Goal: Find specific page/section: Find specific page/section

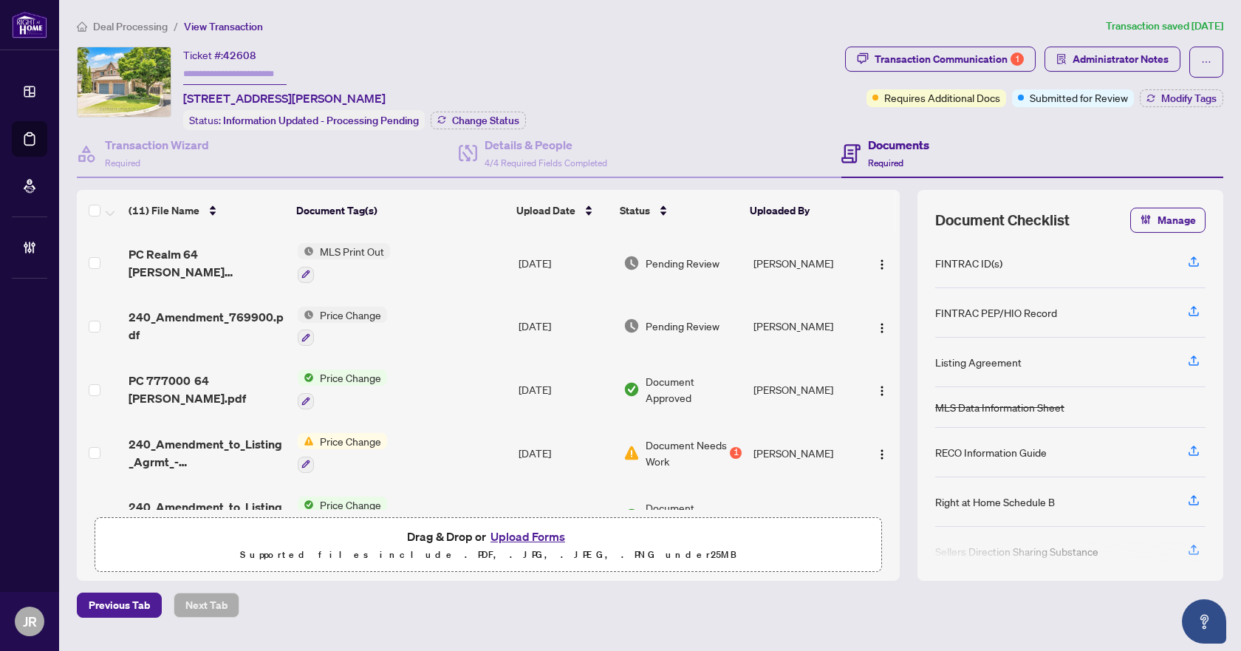
click at [126, 21] on span "Deal Processing" at bounding box center [130, 26] width 75 height 13
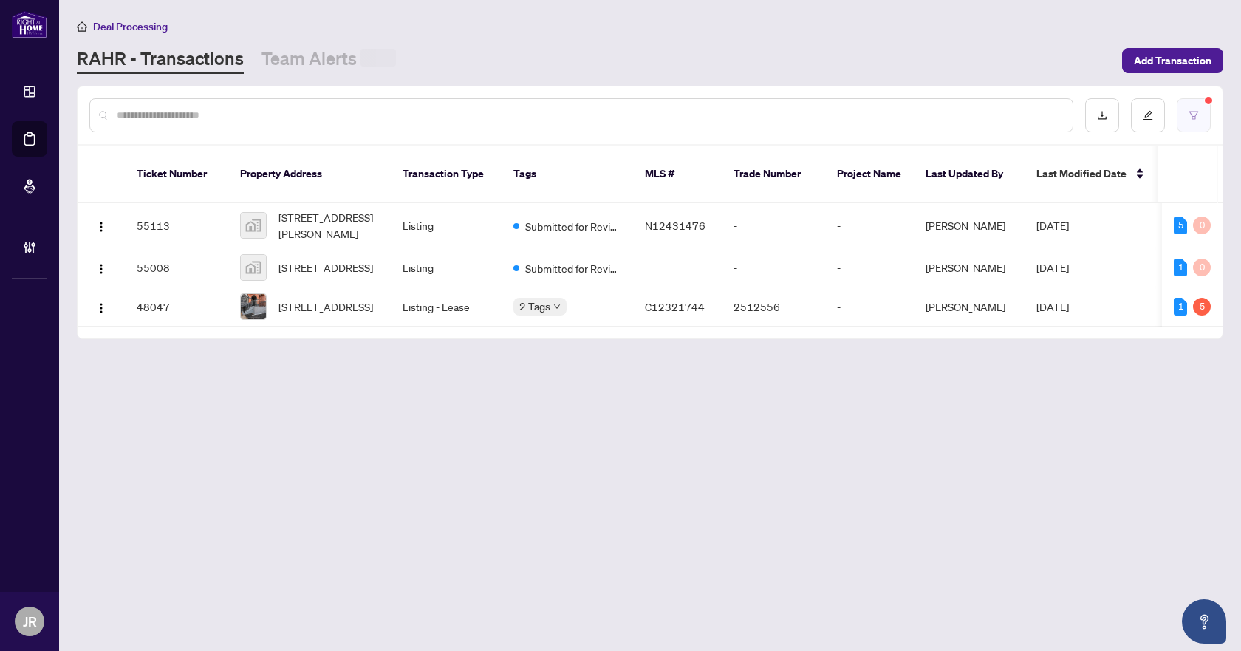
click at [1191, 100] on button "button" at bounding box center [1193, 115] width 34 height 34
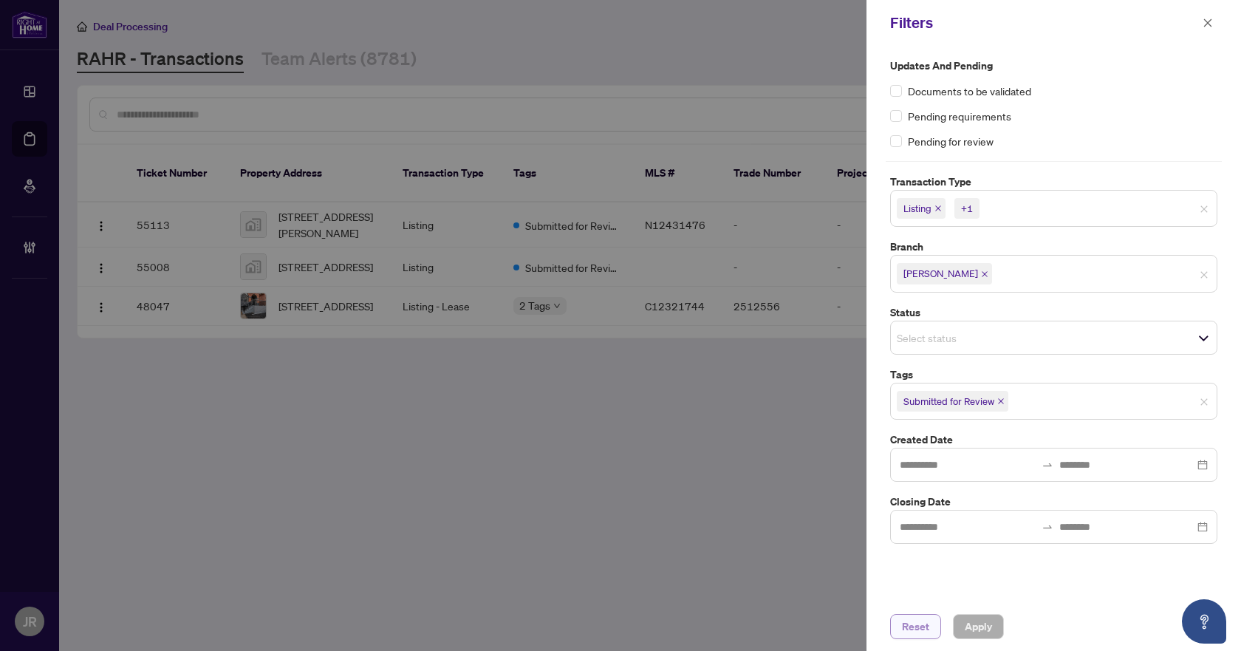
click at [921, 627] on span "Reset" at bounding box center [915, 626] width 27 height 24
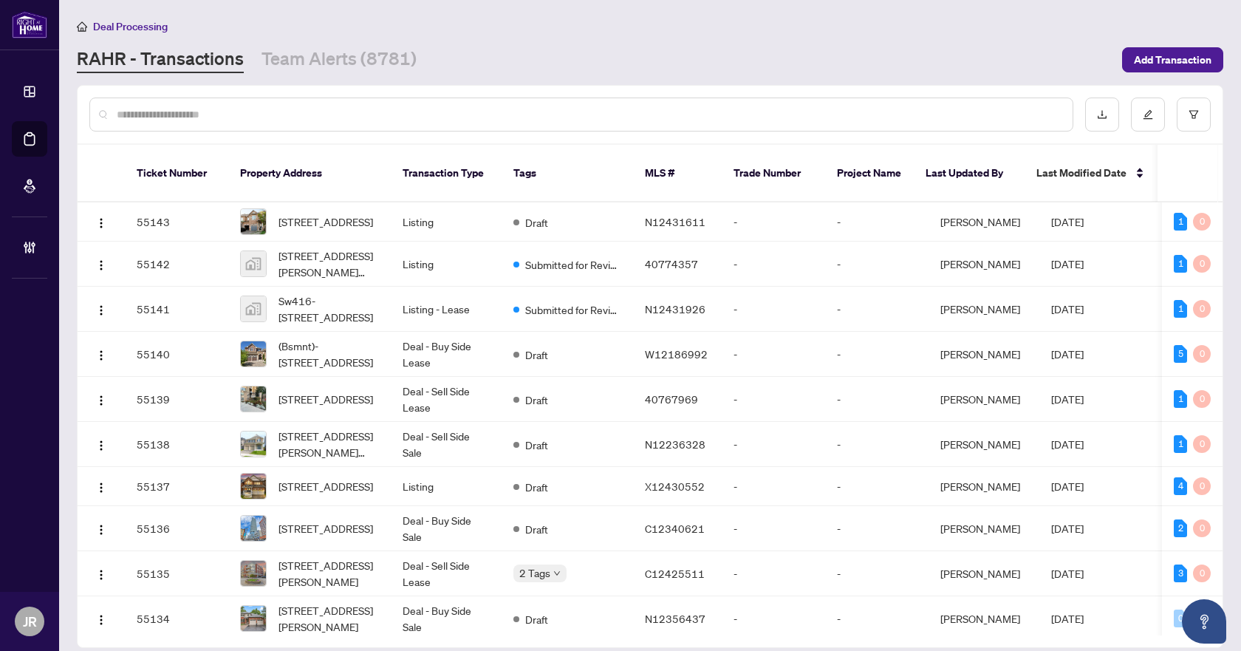
click at [363, 112] on input "text" at bounding box center [589, 114] width 944 height 16
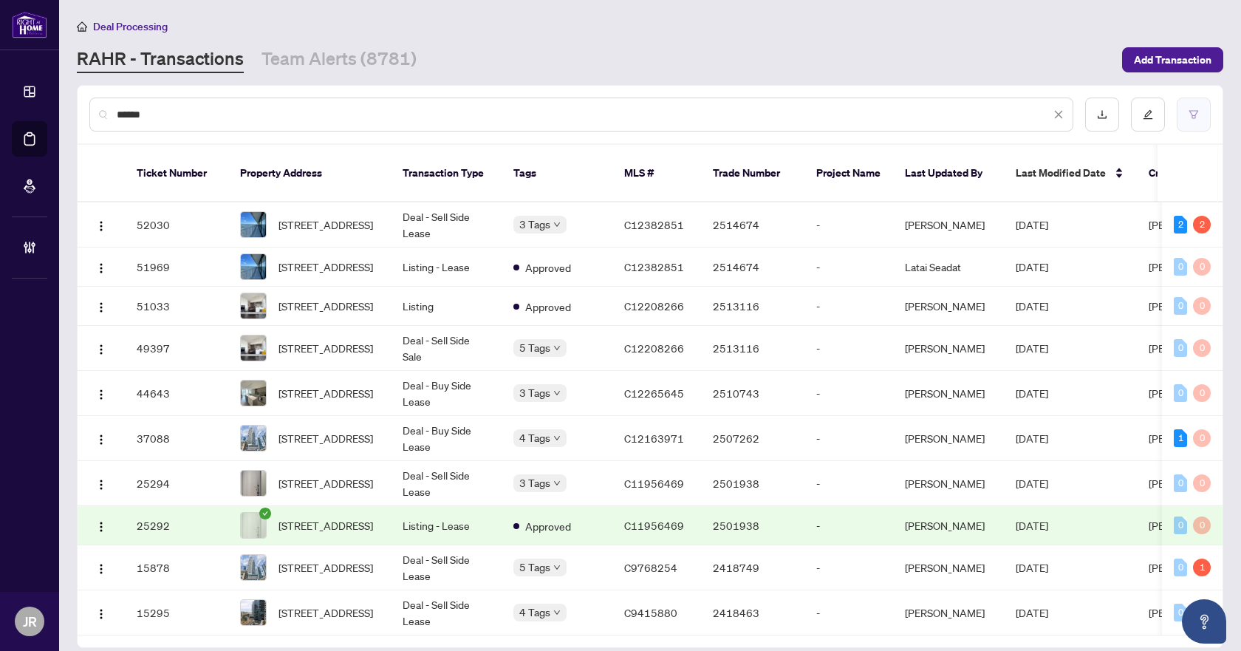
type input "******"
click at [1177, 113] on button "button" at bounding box center [1193, 114] width 34 height 34
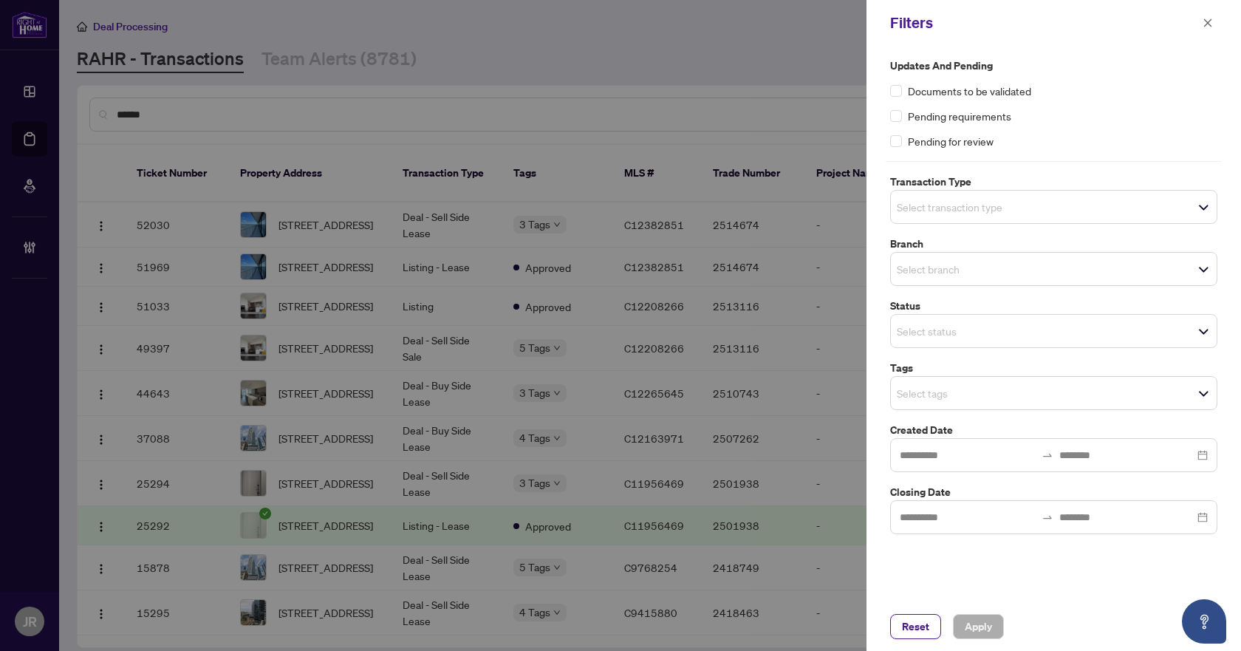
click at [967, 267] on input "search" at bounding box center [948, 269] width 103 height 18
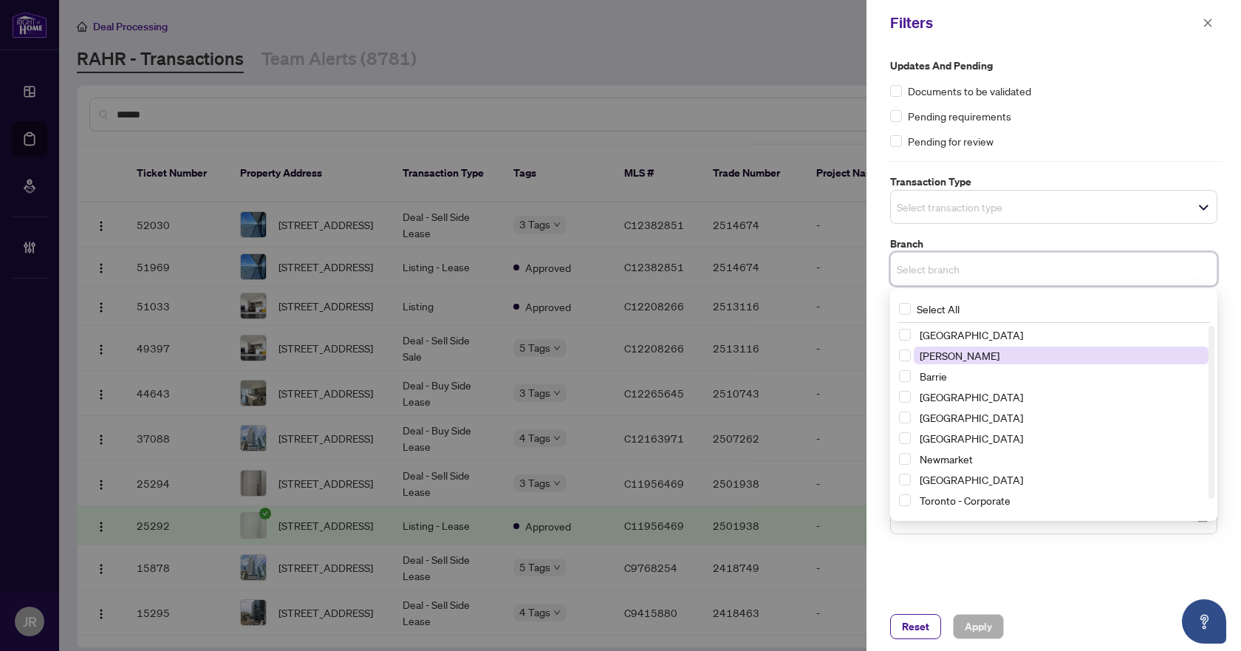
click at [973, 359] on span "[PERSON_NAME]" at bounding box center [1061, 355] width 295 height 18
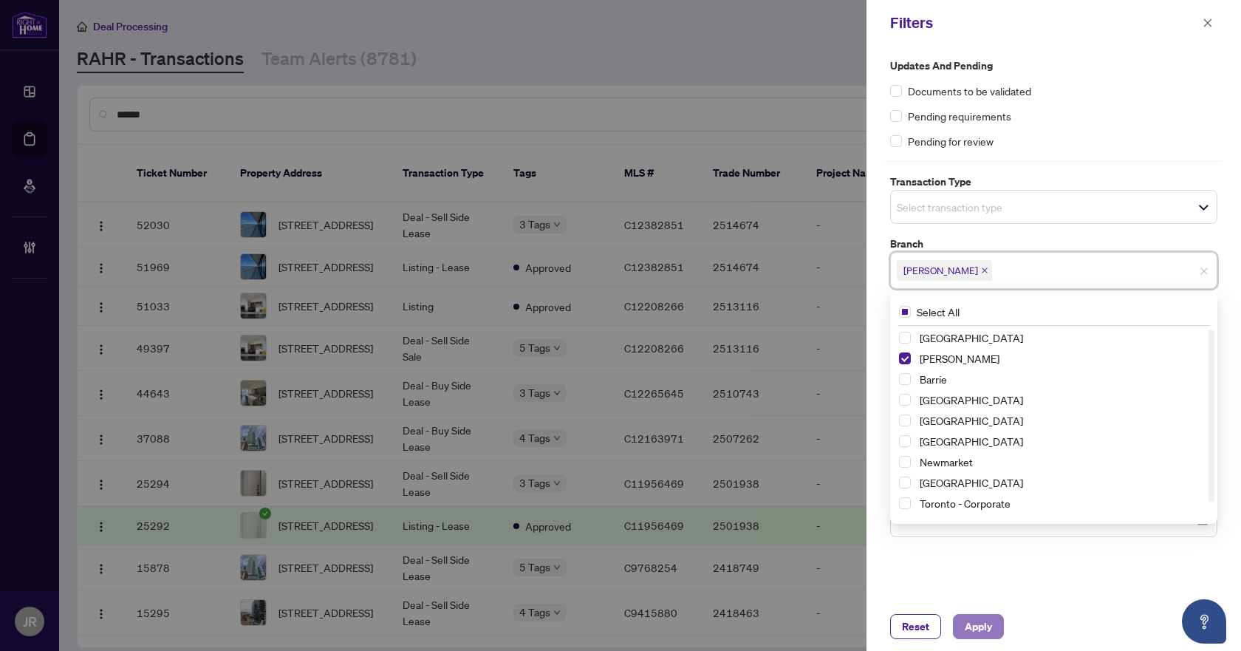
click at [975, 633] on span "Apply" at bounding box center [977, 626] width 27 height 24
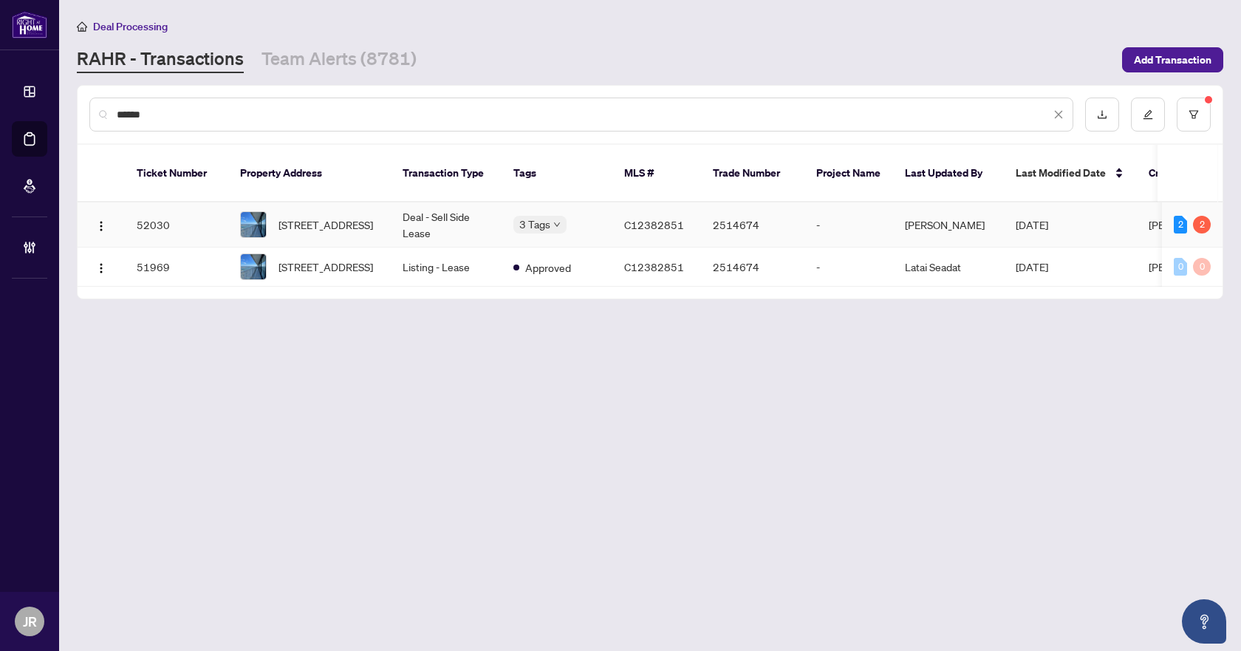
click at [445, 202] on td "Deal - Sell Side Lease" at bounding box center [446, 224] width 111 height 45
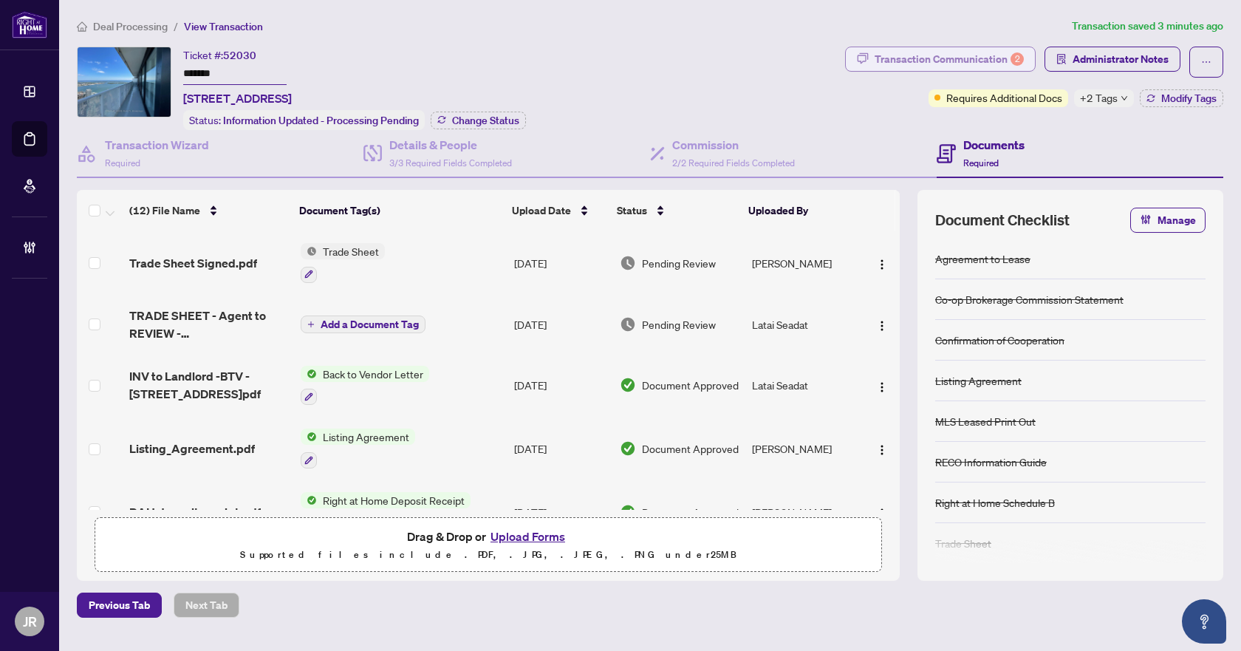
click at [967, 64] on div "Transaction Communication 2" at bounding box center [948, 59] width 149 height 24
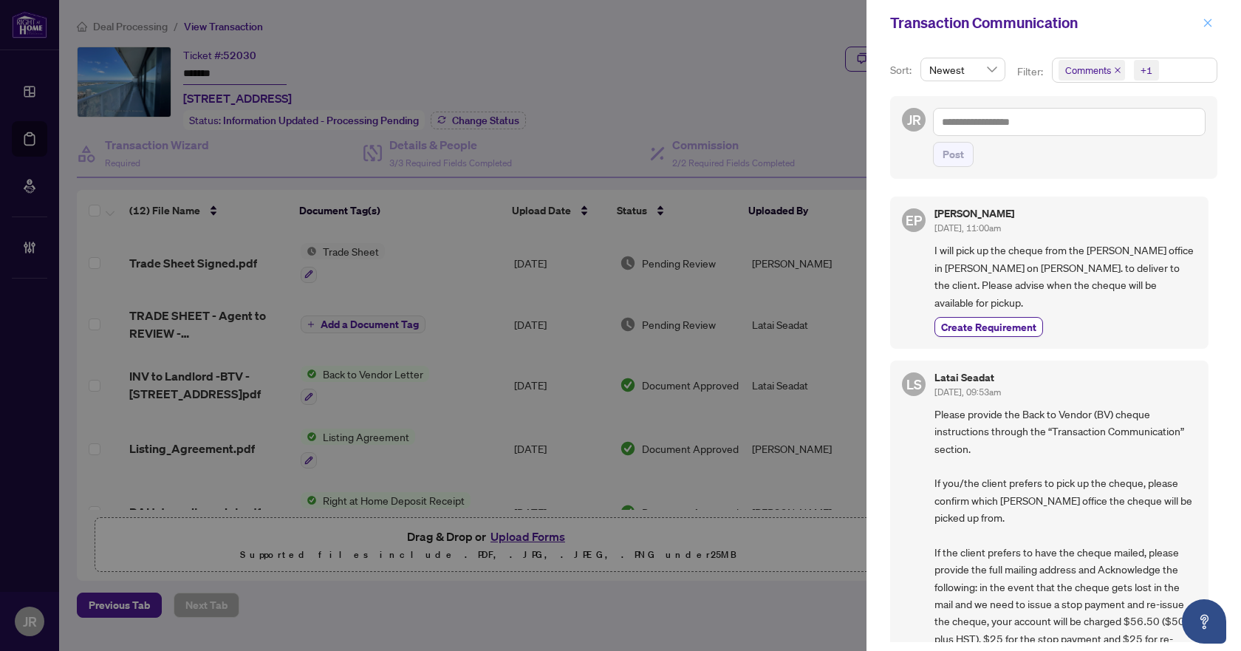
click at [1207, 22] on icon "close" at bounding box center [1207, 23] width 10 height 10
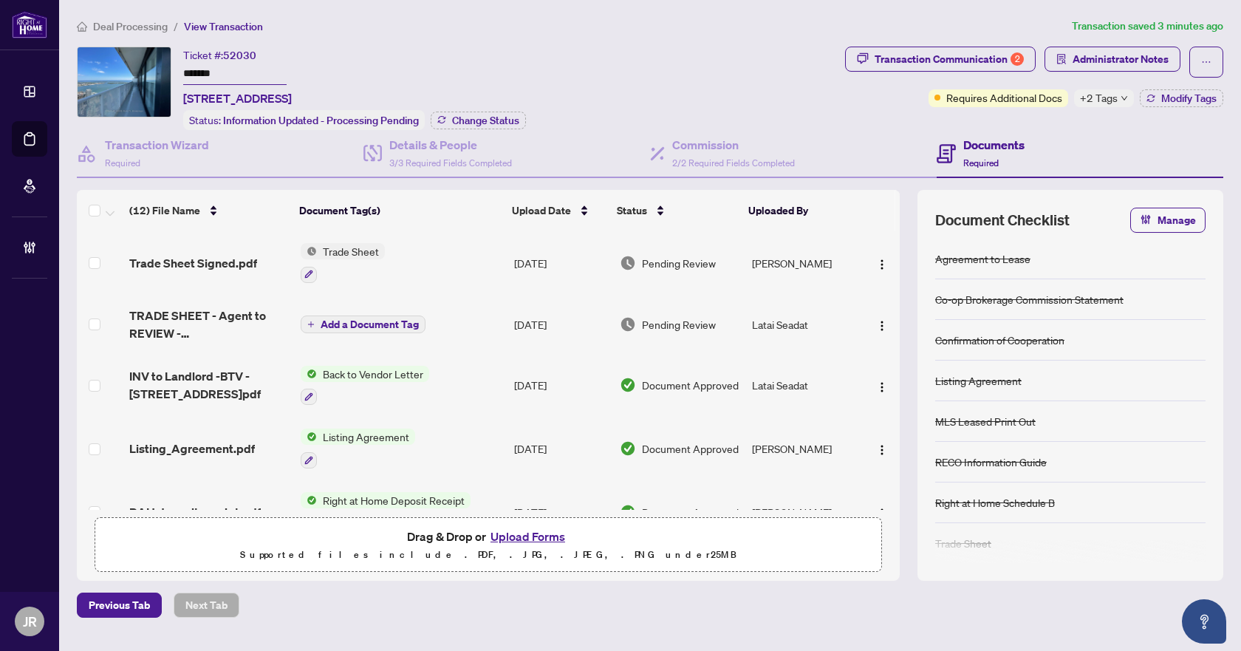
click at [123, 24] on span "Deal Processing" at bounding box center [130, 26] width 75 height 13
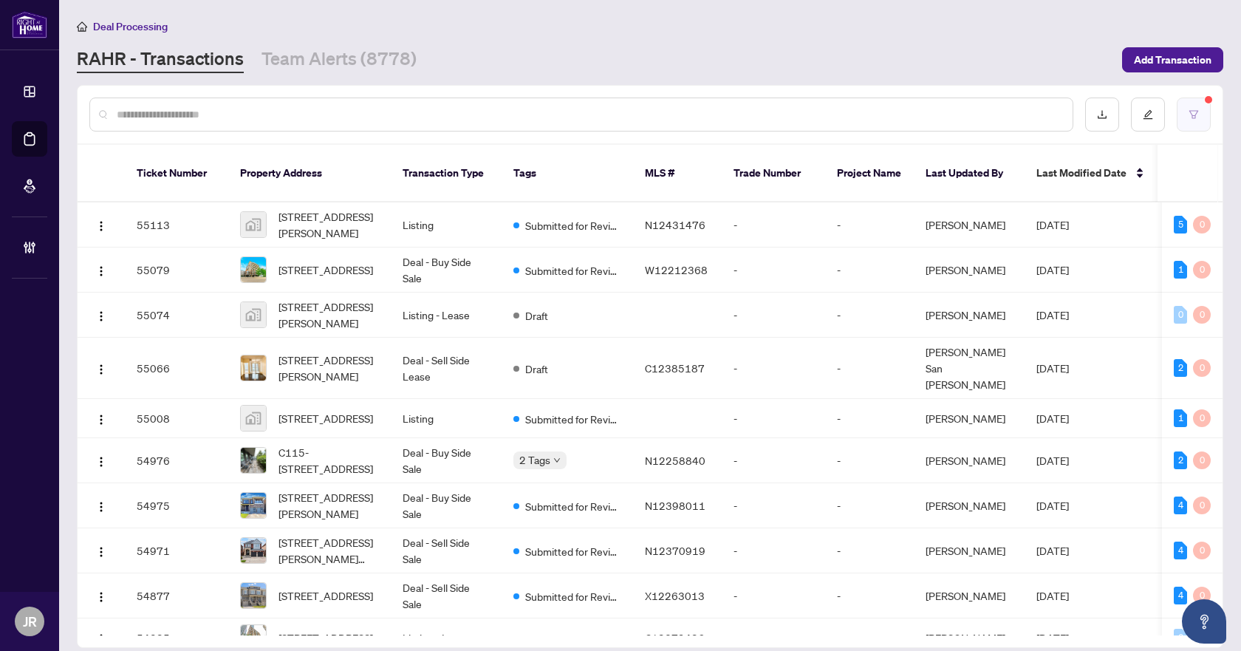
click at [1204, 114] on button "button" at bounding box center [1193, 114] width 34 height 34
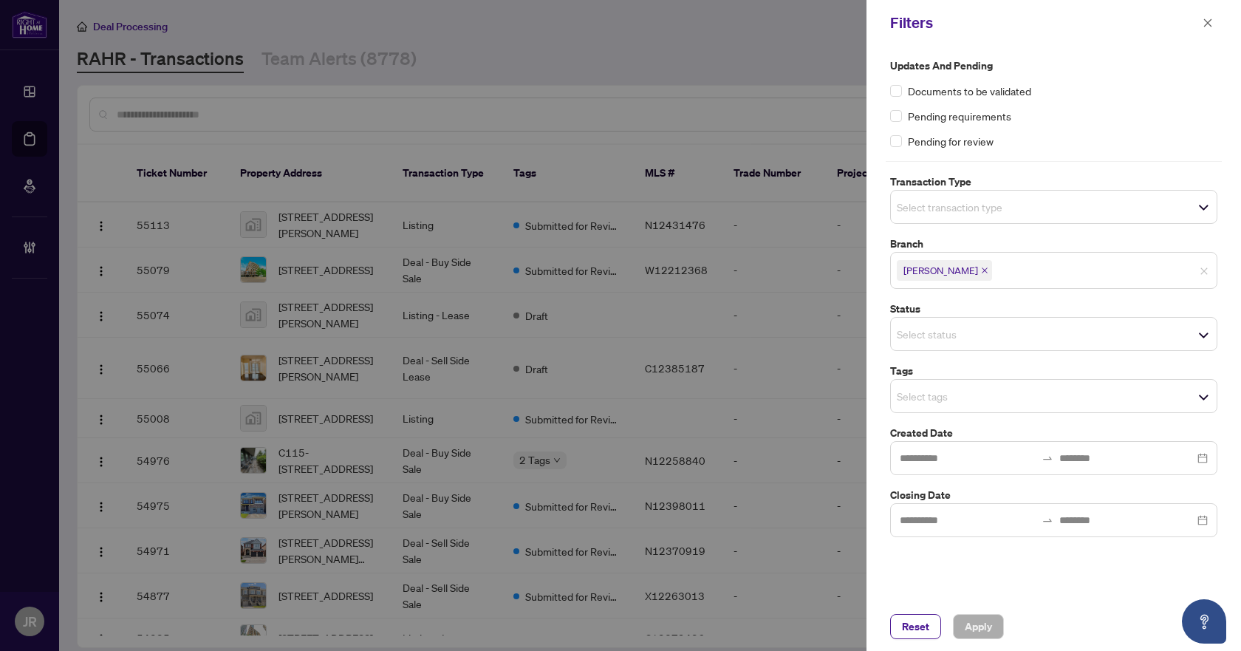
click at [1086, 213] on span "Select transaction type" at bounding box center [1054, 206] width 326 height 21
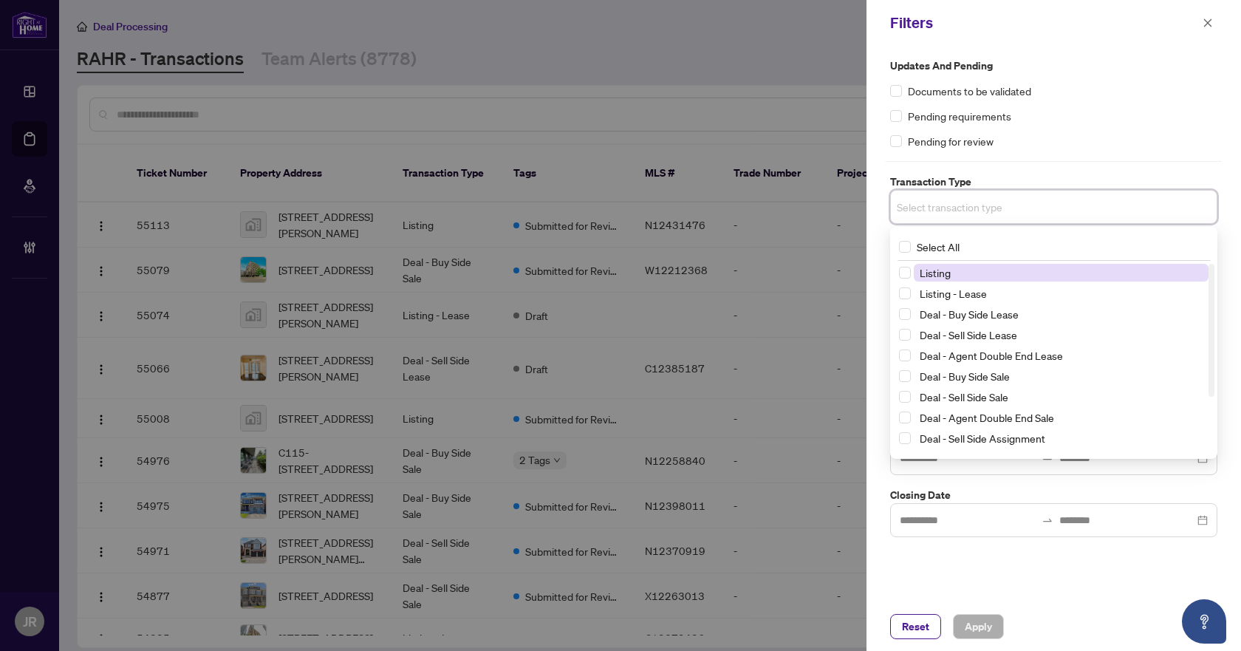
click at [1039, 276] on span "Listing" at bounding box center [1061, 273] width 295 height 18
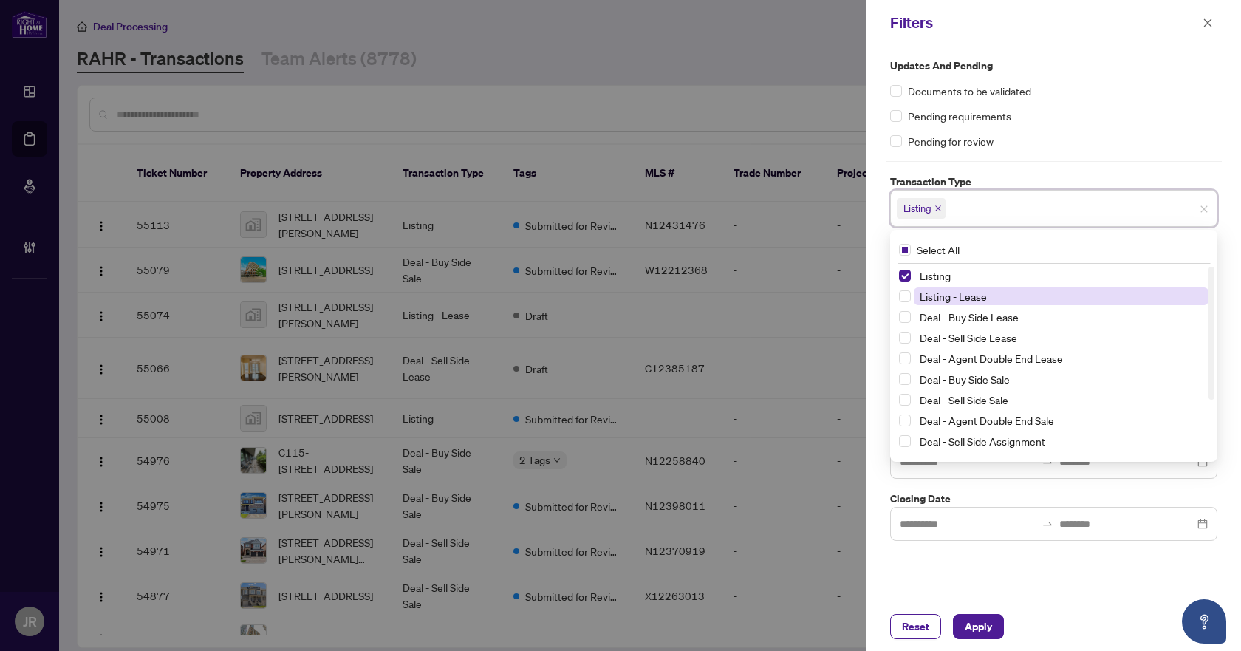
click at [1029, 293] on span "Listing - Lease" at bounding box center [1061, 296] width 295 height 18
click at [1126, 104] on div "Updates and Pending Documents to be validated Pending requirements Pending for …" at bounding box center [1053, 104] width 327 height 92
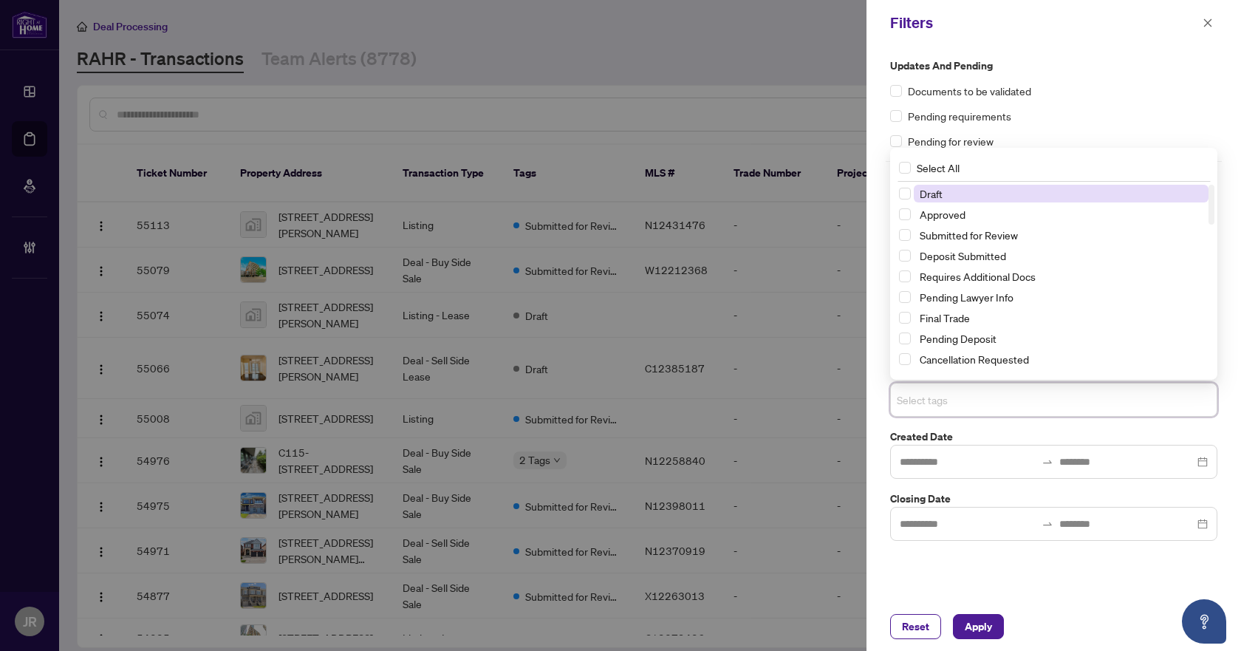
click at [1000, 402] on input "search" at bounding box center [948, 400] width 103 height 18
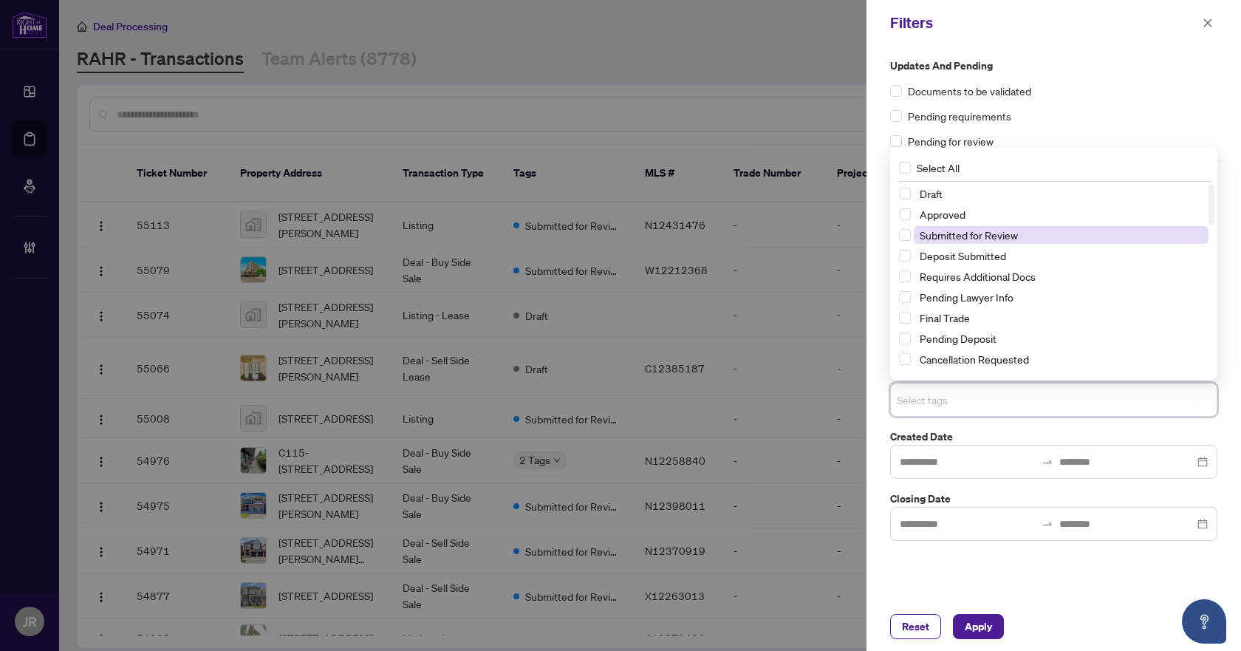
click at [1015, 240] on span "Submitted for Review" at bounding box center [968, 234] width 98 height 13
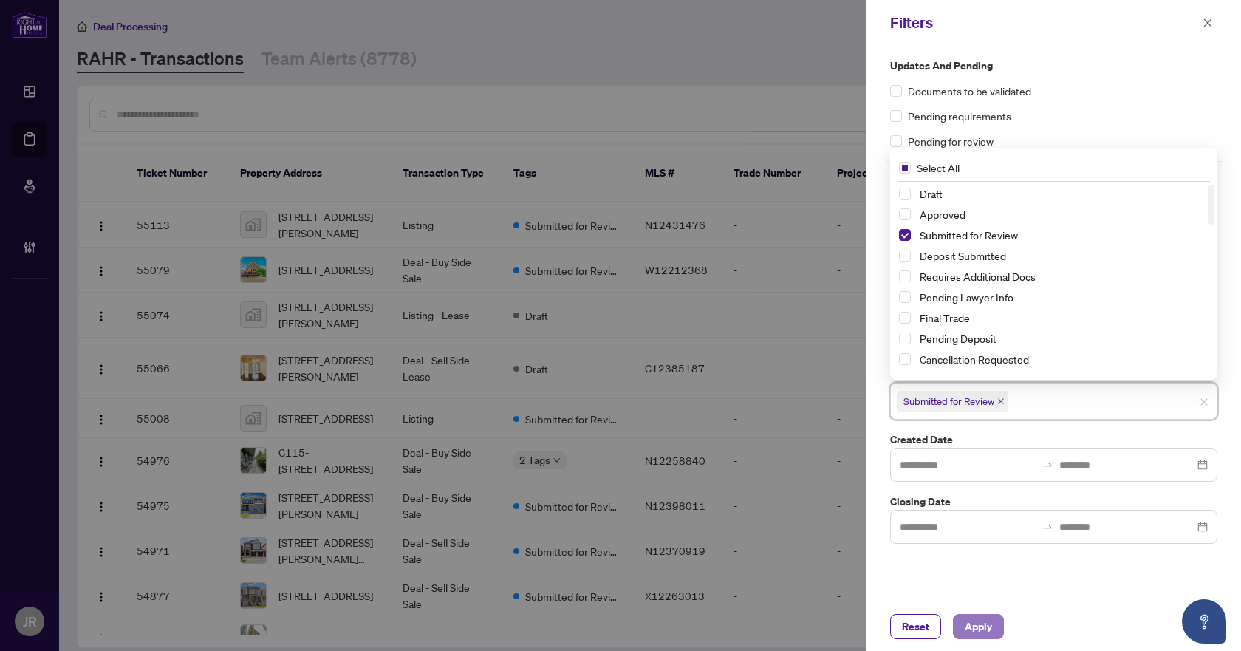
click at [997, 623] on button "Apply" at bounding box center [978, 626] width 51 height 25
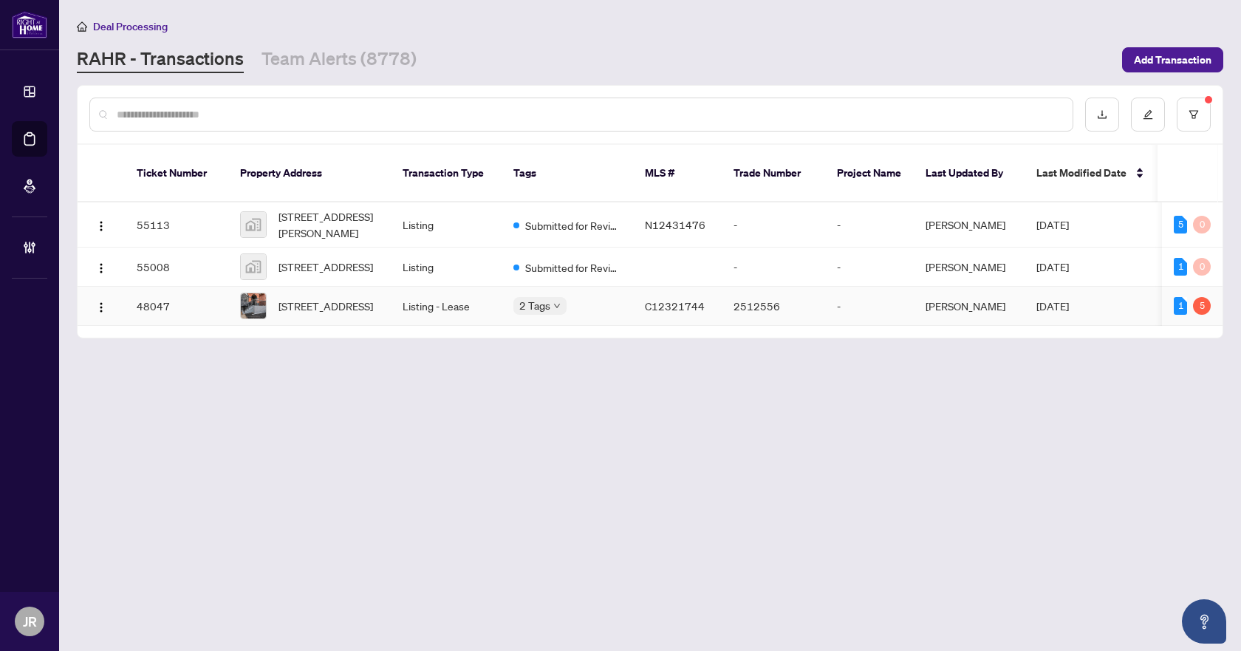
click at [653, 299] on span "C12321744" at bounding box center [675, 305] width 60 height 13
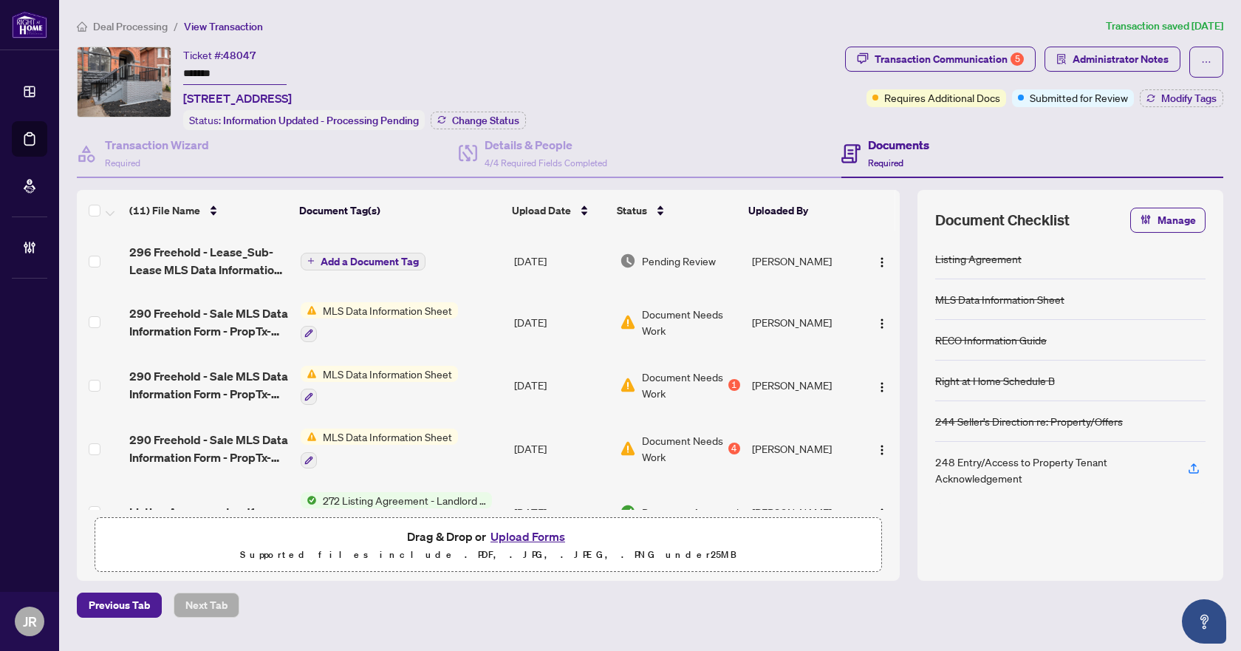
click at [106, 24] on span "Deal Processing" at bounding box center [130, 26] width 75 height 13
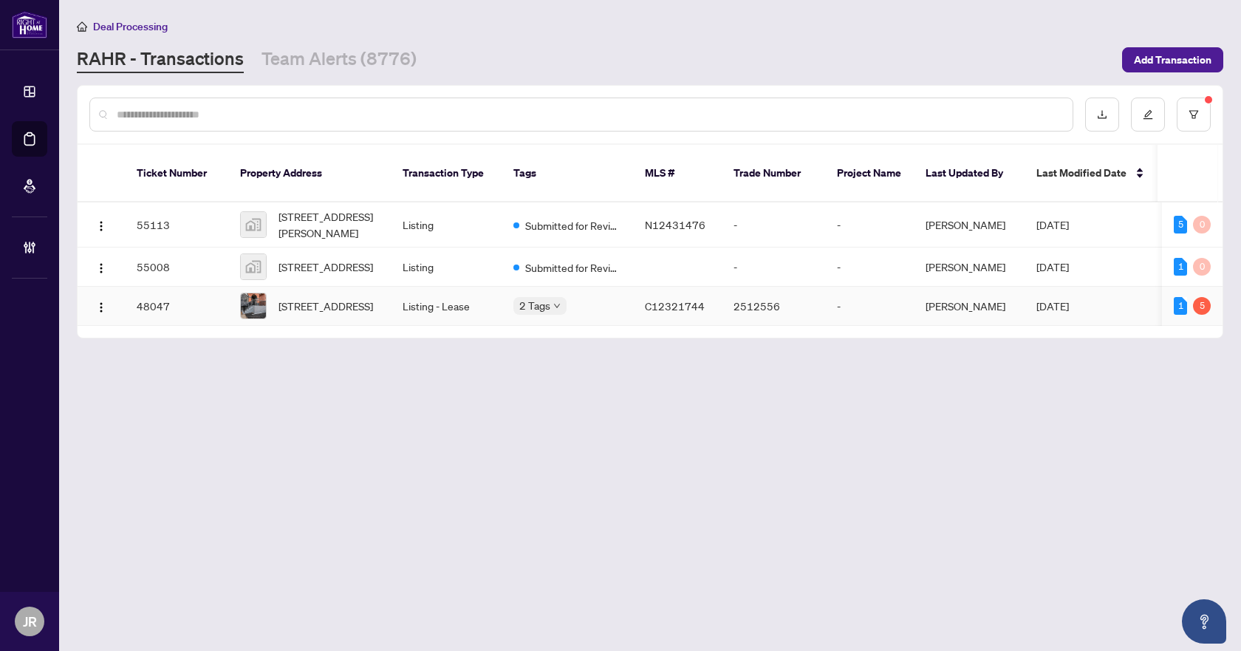
click at [875, 290] on td "-" at bounding box center [869, 306] width 89 height 39
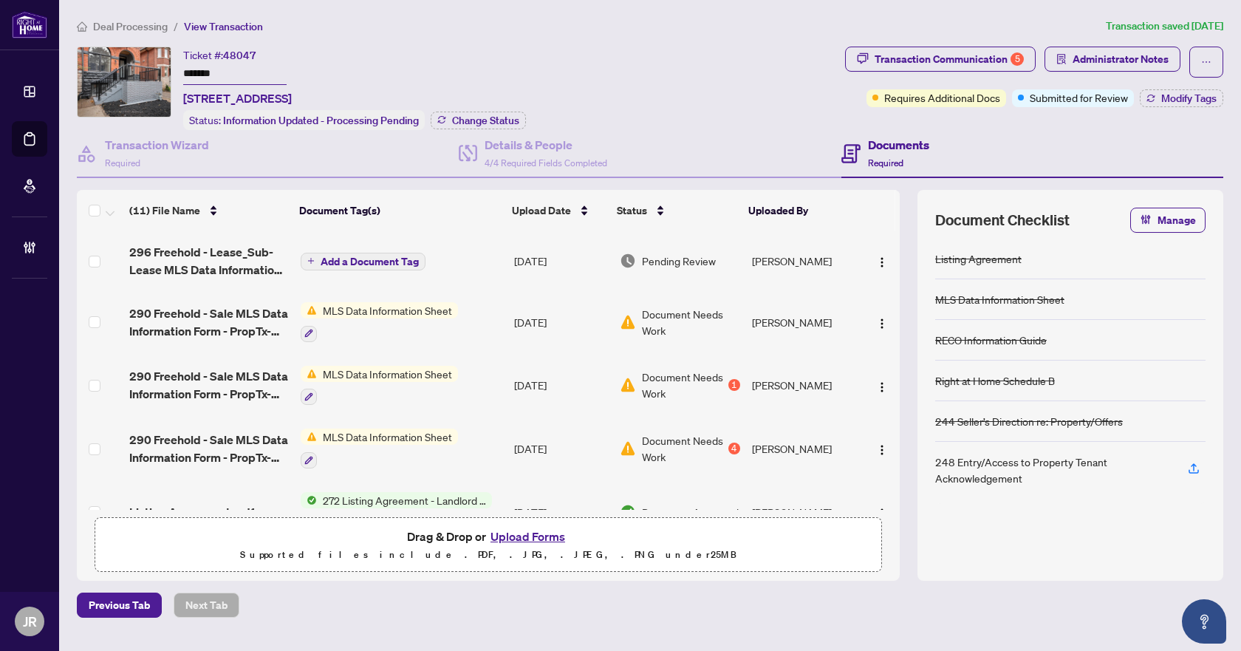
click at [459, 258] on td "Add a Document Tag" at bounding box center [401, 260] width 213 height 59
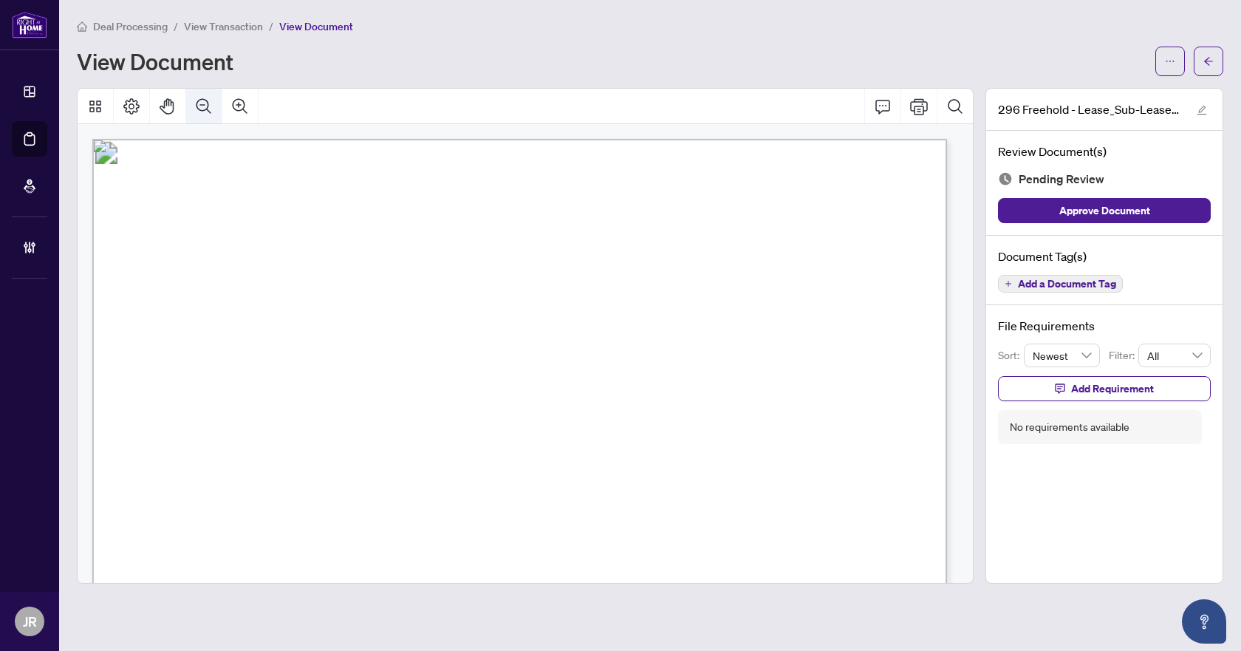
click at [211, 103] on icon "Zoom Out" at bounding box center [204, 106] width 18 height 18
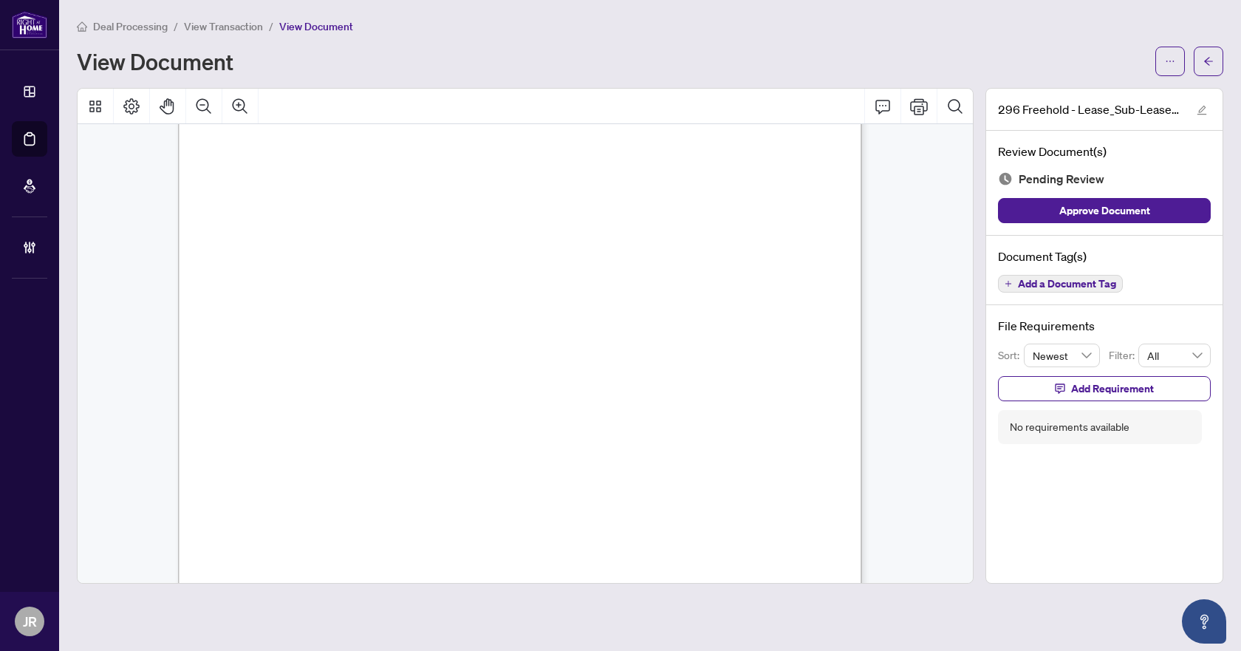
scroll to position [148, 0]
click at [1202, 62] on button "button" at bounding box center [1208, 62] width 30 height 30
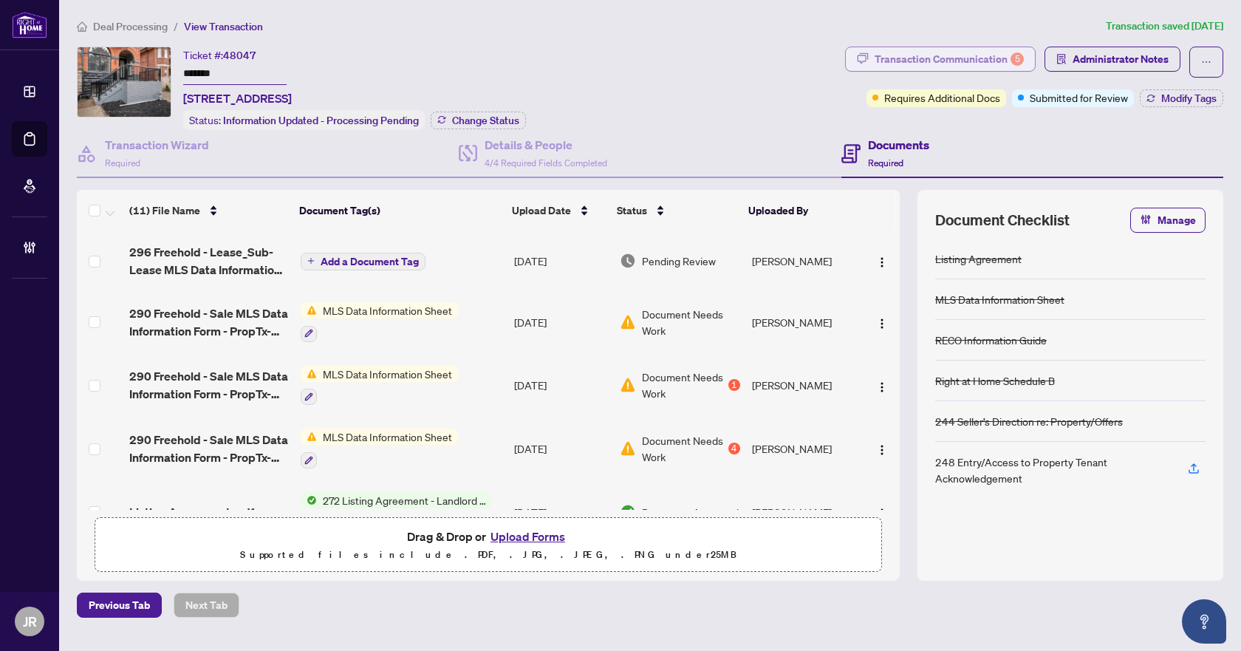
click at [931, 64] on div "Transaction Communication 5" at bounding box center [948, 59] width 149 height 24
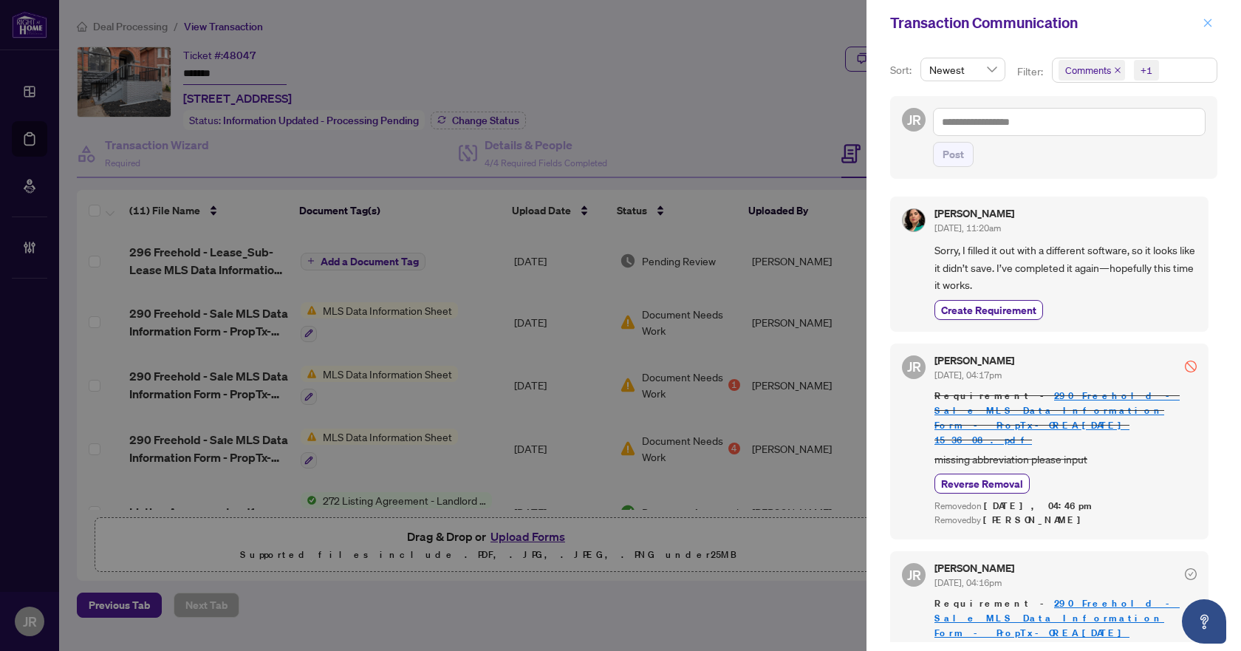
click at [1210, 24] on icon "close" at bounding box center [1207, 23] width 10 height 10
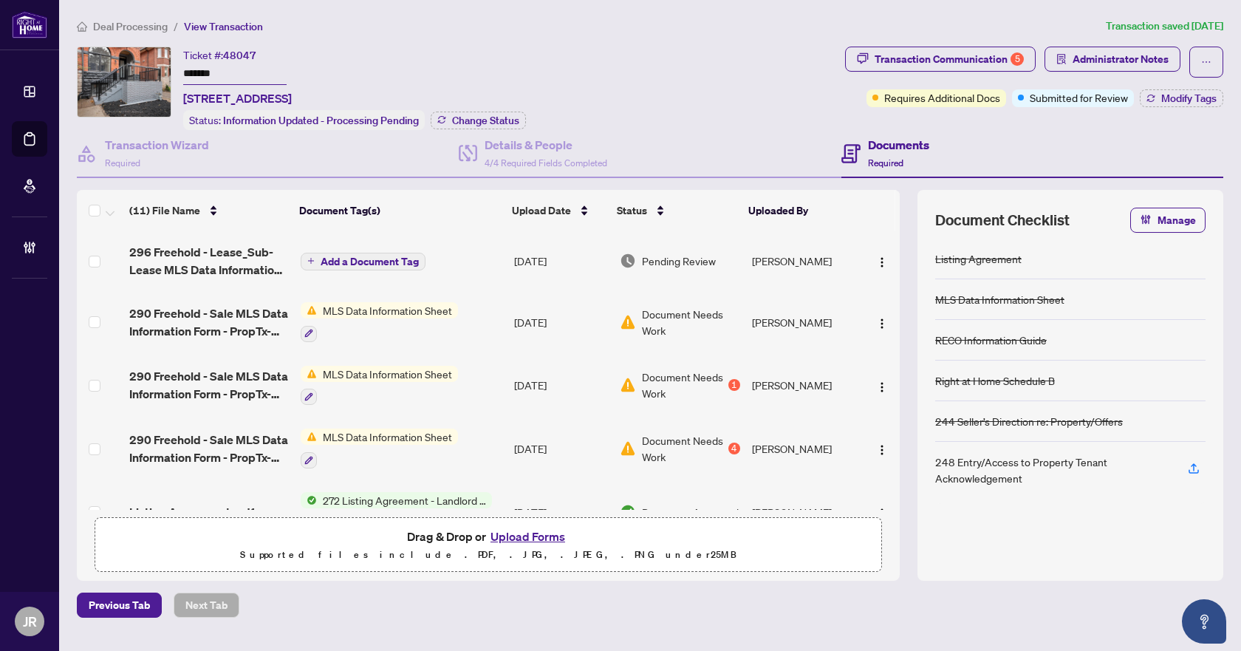
click at [138, 27] on span "Deal Processing" at bounding box center [130, 26] width 75 height 13
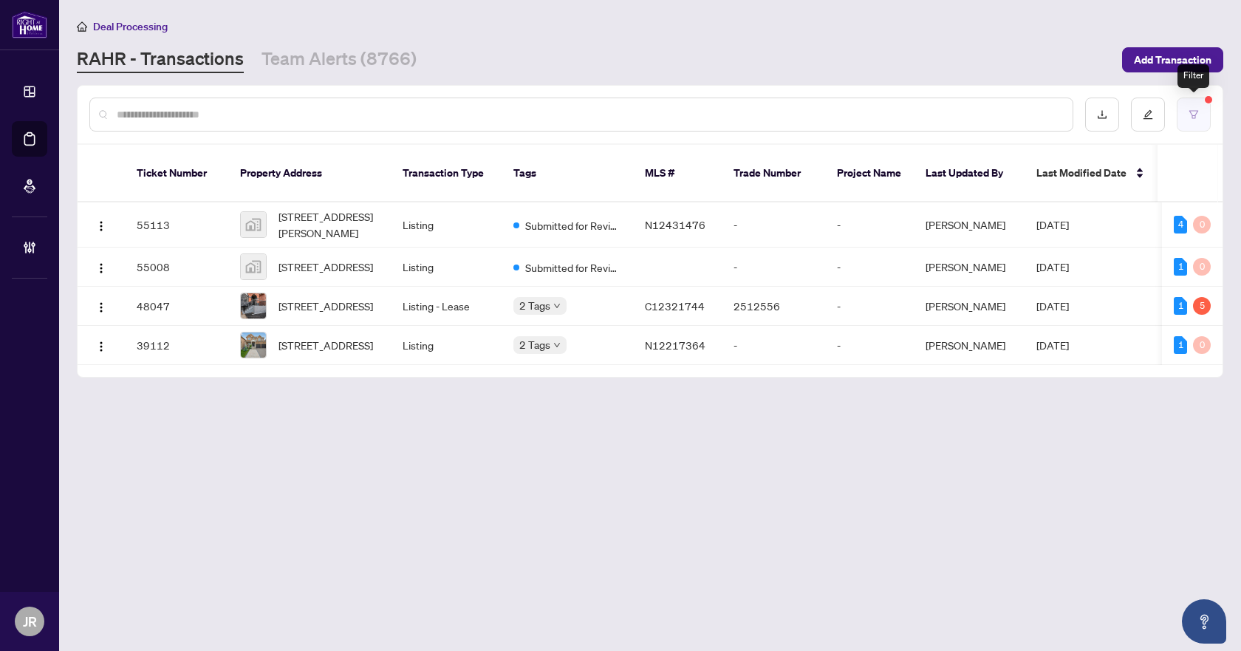
click at [1207, 107] on button "button" at bounding box center [1193, 114] width 34 height 34
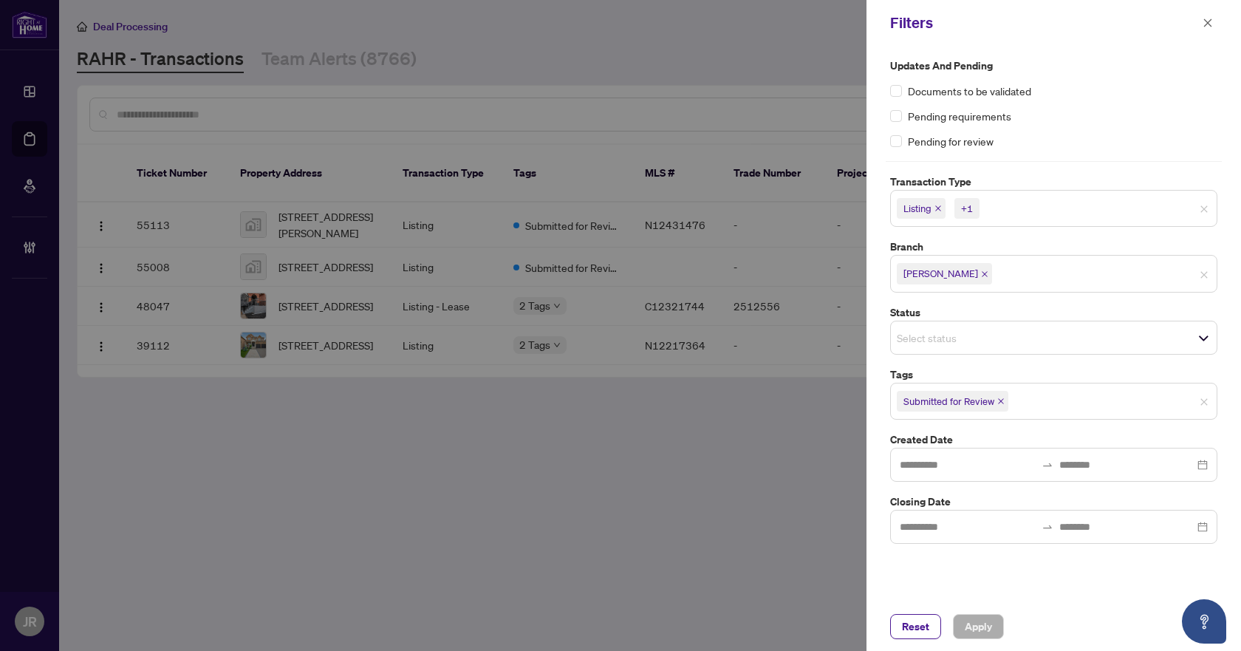
drag, startPoint x: 999, startPoint y: 399, endPoint x: 1015, endPoint y: 473, distance: 75.6
click at [999, 399] on icon "close" at bounding box center [1001, 401] width 6 height 6
click at [985, 623] on span "Apply" at bounding box center [977, 626] width 27 height 24
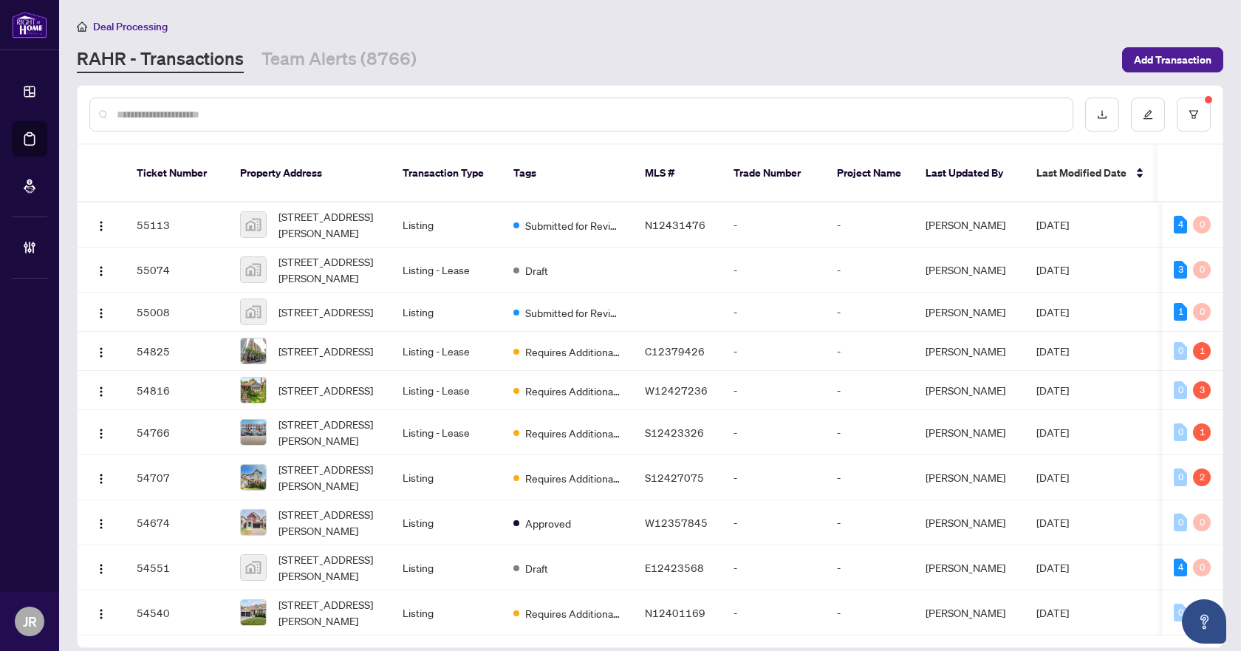
click at [387, 108] on input "text" at bounding box center [589, 114] width 944 height 16
paste input "*********"
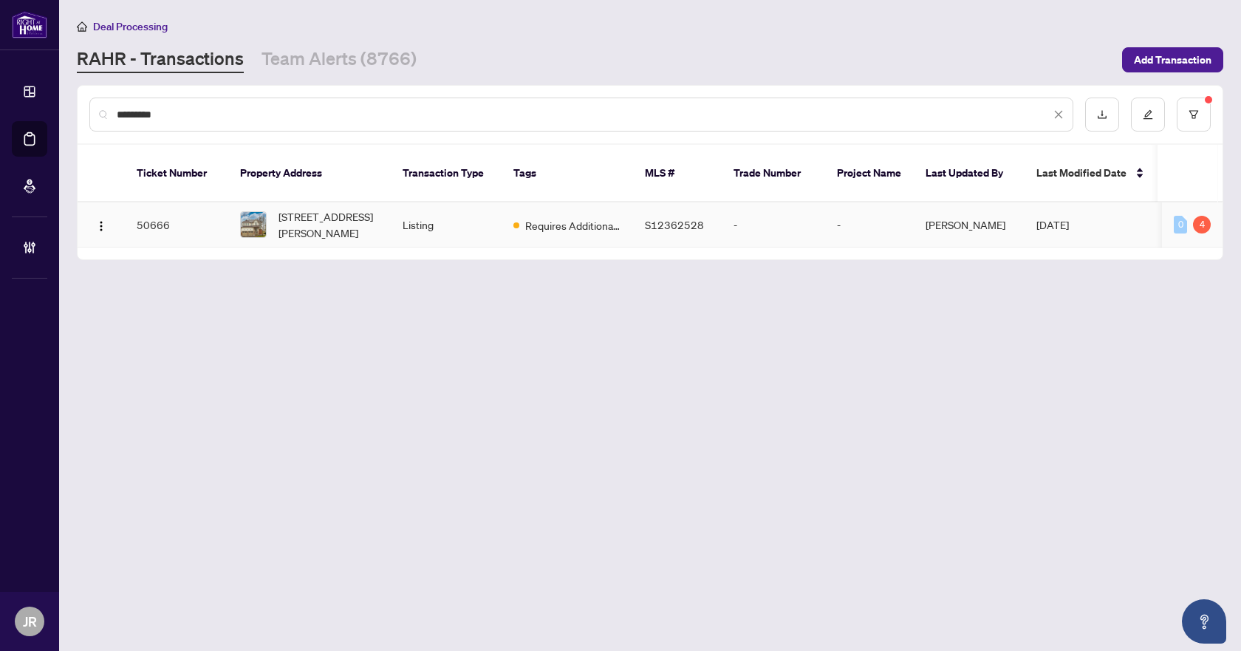
type input "*********"
click at [426, 205] on td "Listing" at bounding box center [446, 224] width 111 height 45
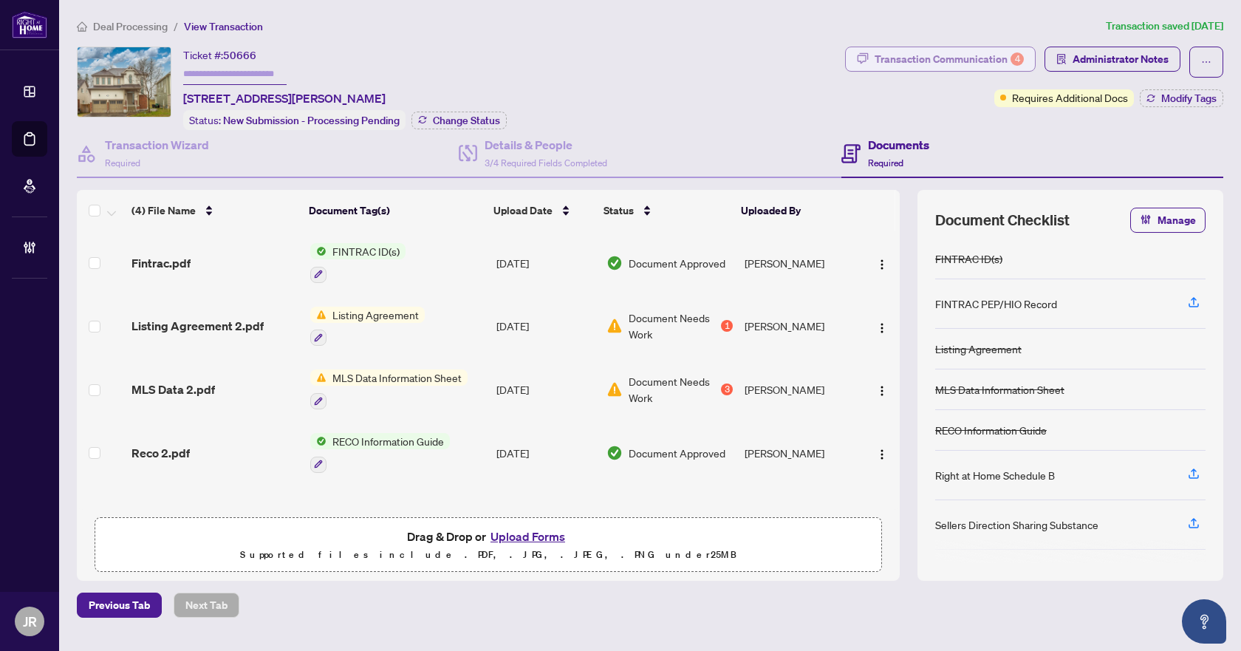
click at [966, 65] on div "Transaction Communication 4" at bounding box center [948, 59] width 149 height 24
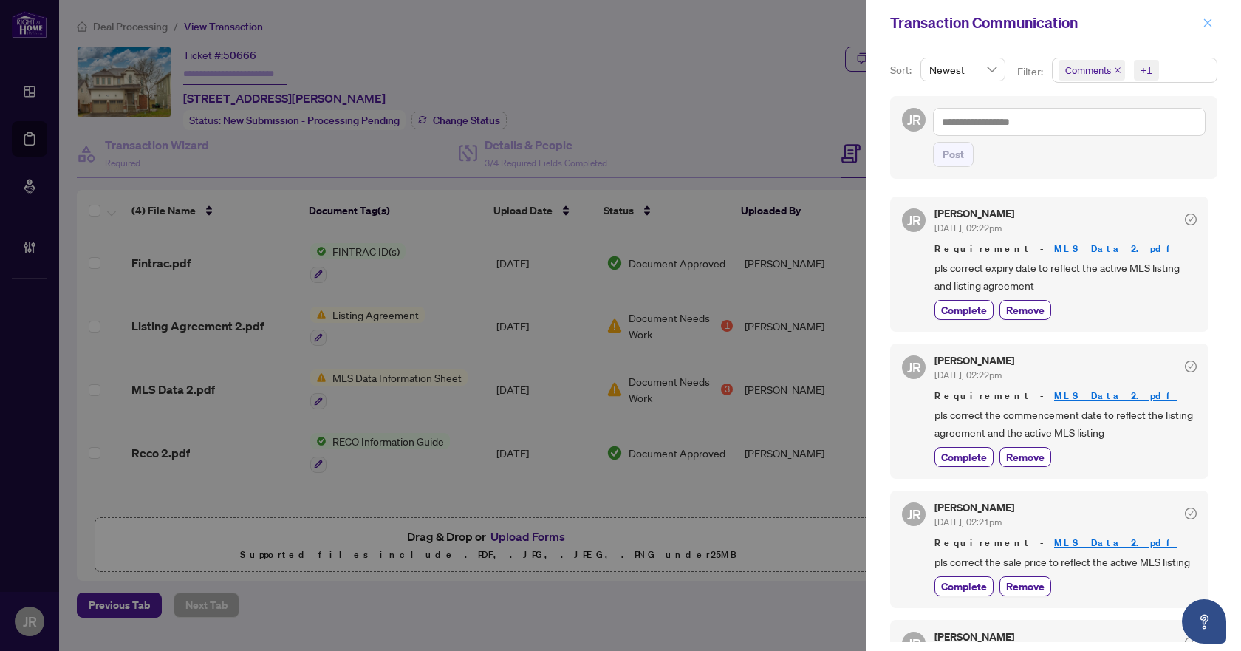
click at [1211, 20] on icon "close" at bounding box center [1208, 22] width 8 height 8
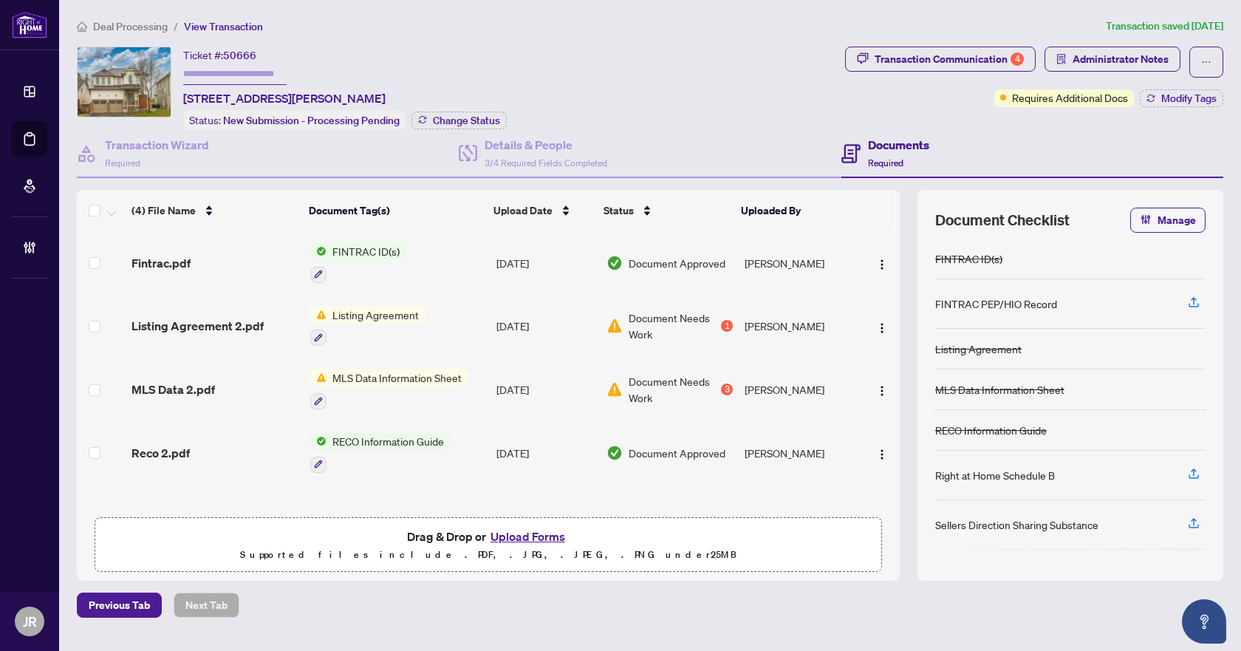
click at [554, 314] on td "[DATE]" at bounding box center [545, 327] width 111 height 64
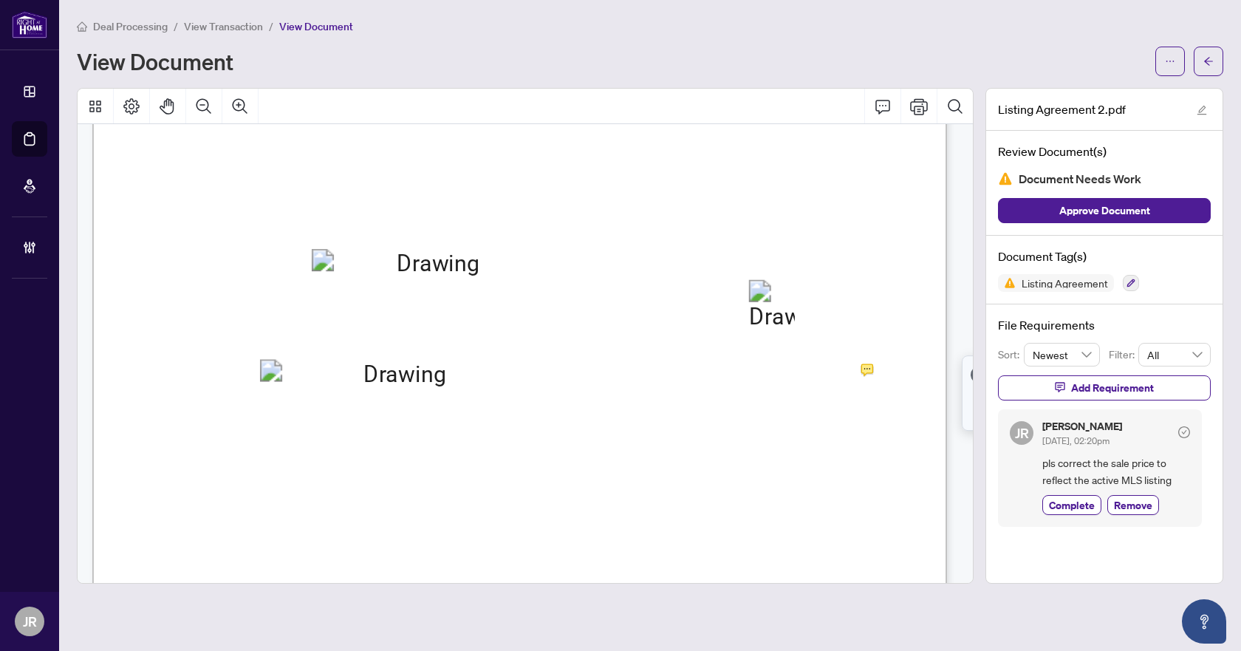
scroll to position [295, 0]
click at [1215, 64] on button "button" at bounding box center [1208, 62] width 30 height 30
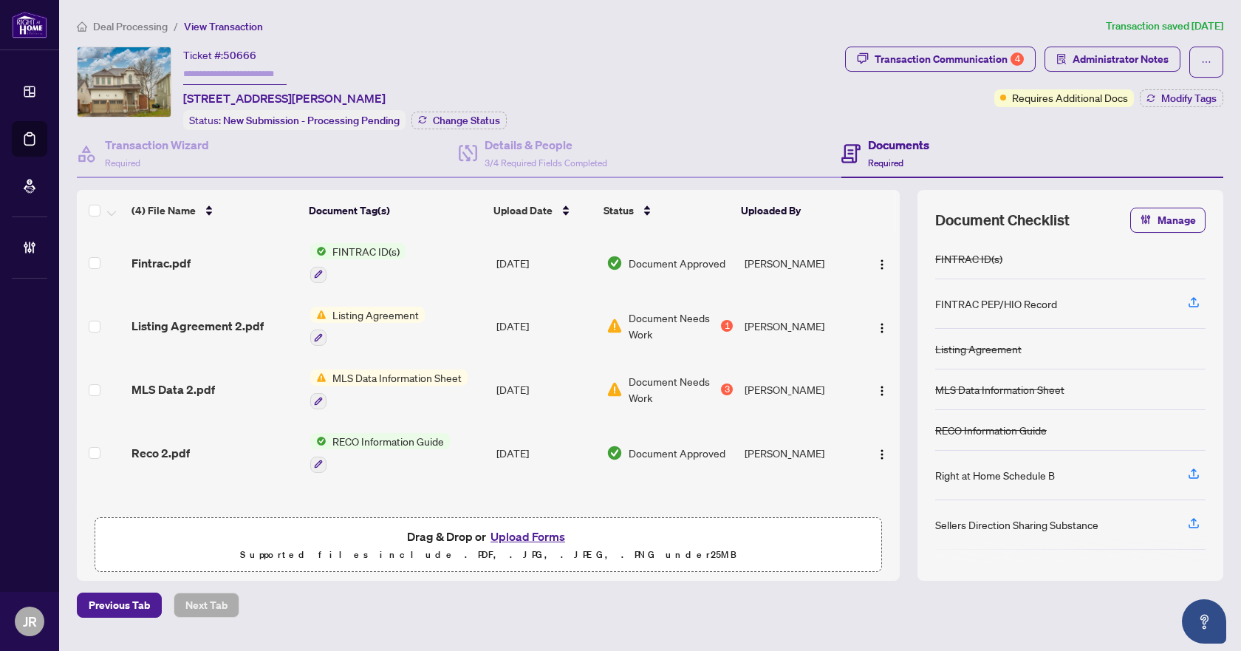
click at [263, 319] on div "Listing Agreement 2.pdf" at bounding box center [214, 326] width 167 height 18
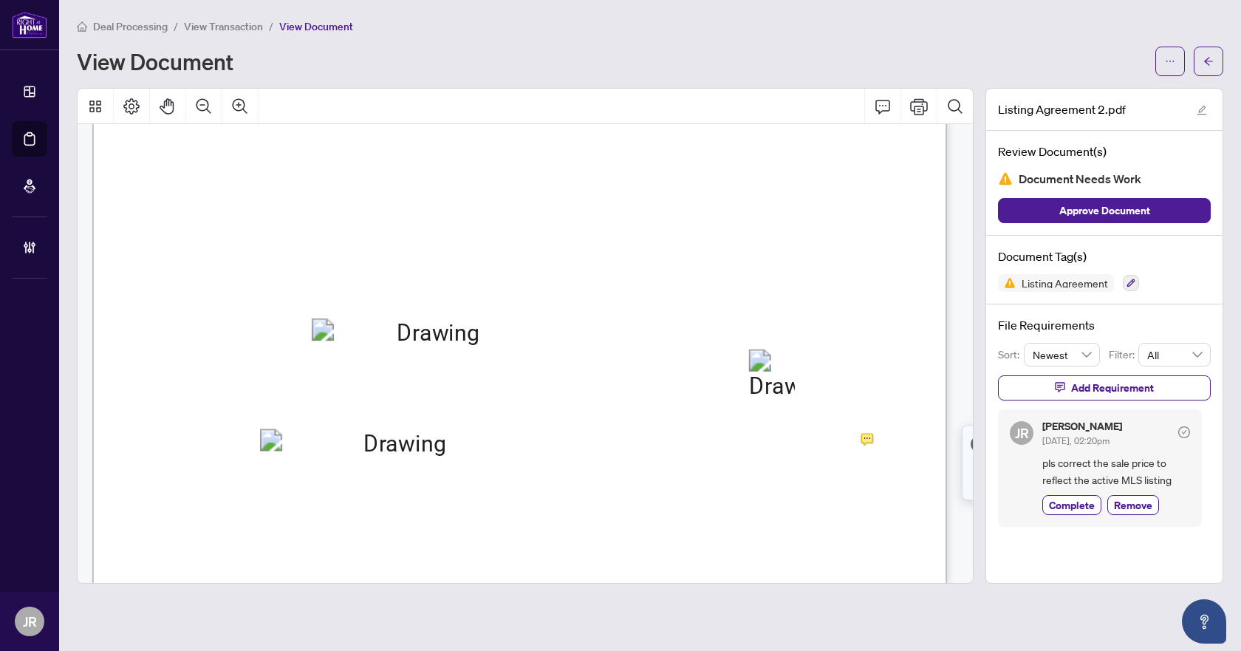
scroll to position [222, 0]
click at [1204, 69] on span "button" at bounding box center [1208, 61] width 10 height 24
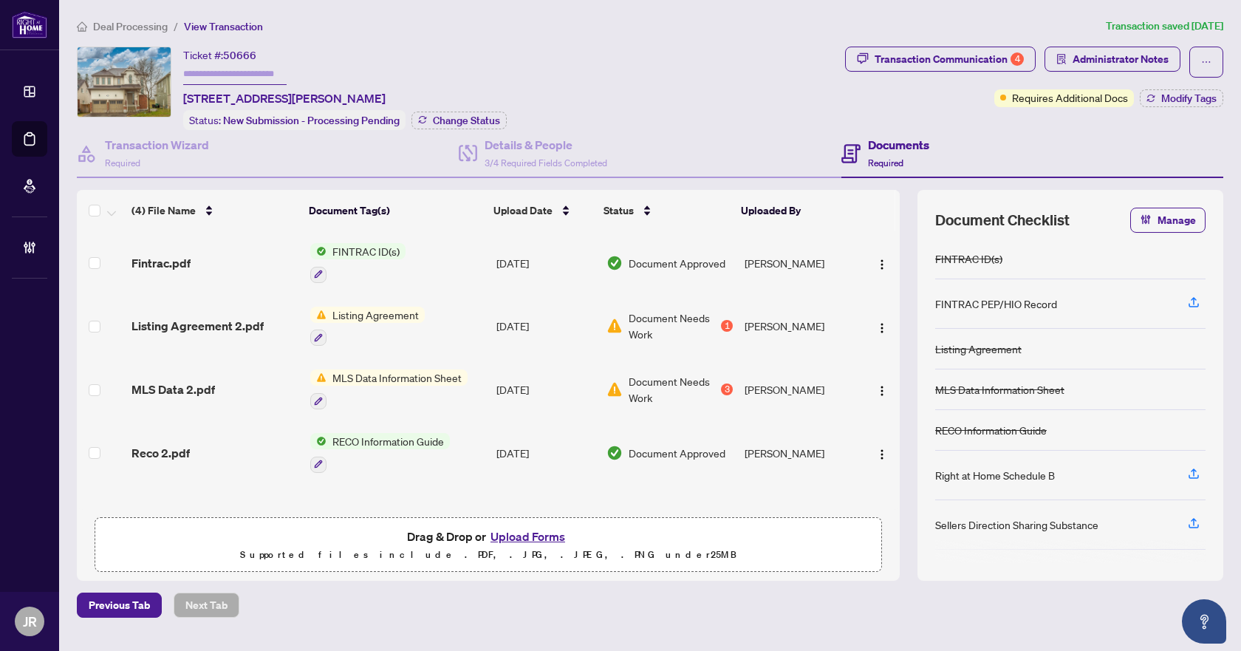
click at [145, 26] on span "Deal Processing" at bounding box center [130, 26] width 75 height 13
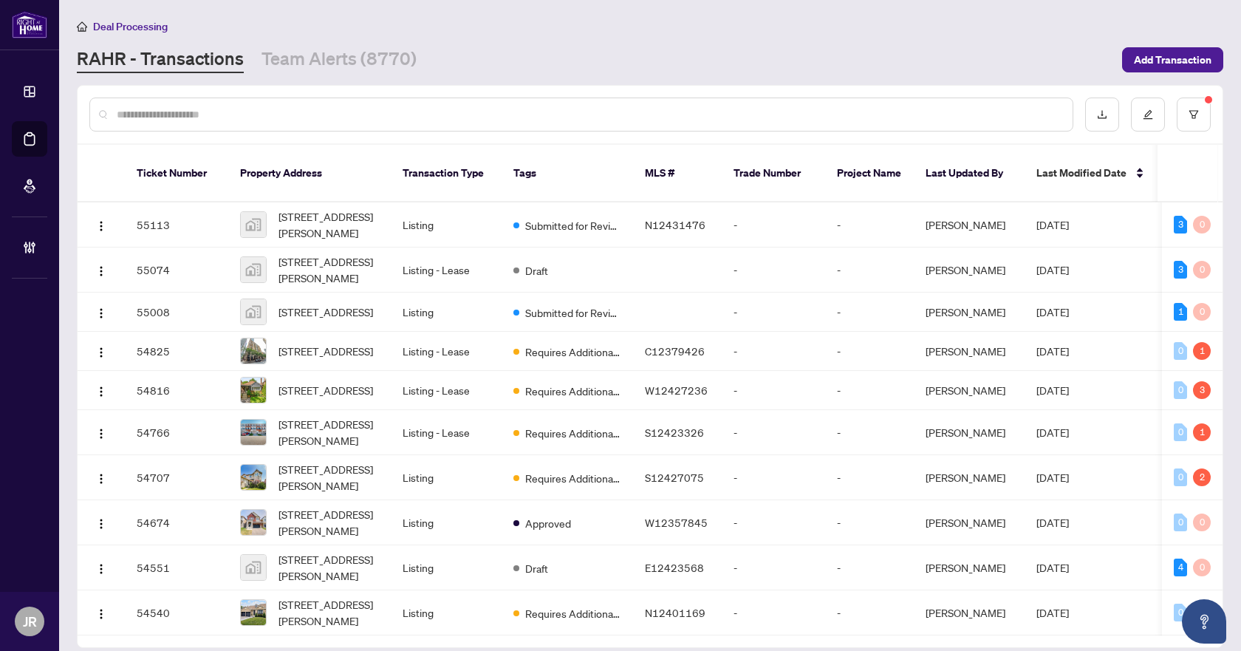
click at [433, 108] on input "text" at bounding box center [589, 114] width 944 height 16
click at [408, 120] on input "text" at bounding box center [589, 114] width 944 height 16
paste input "*********"
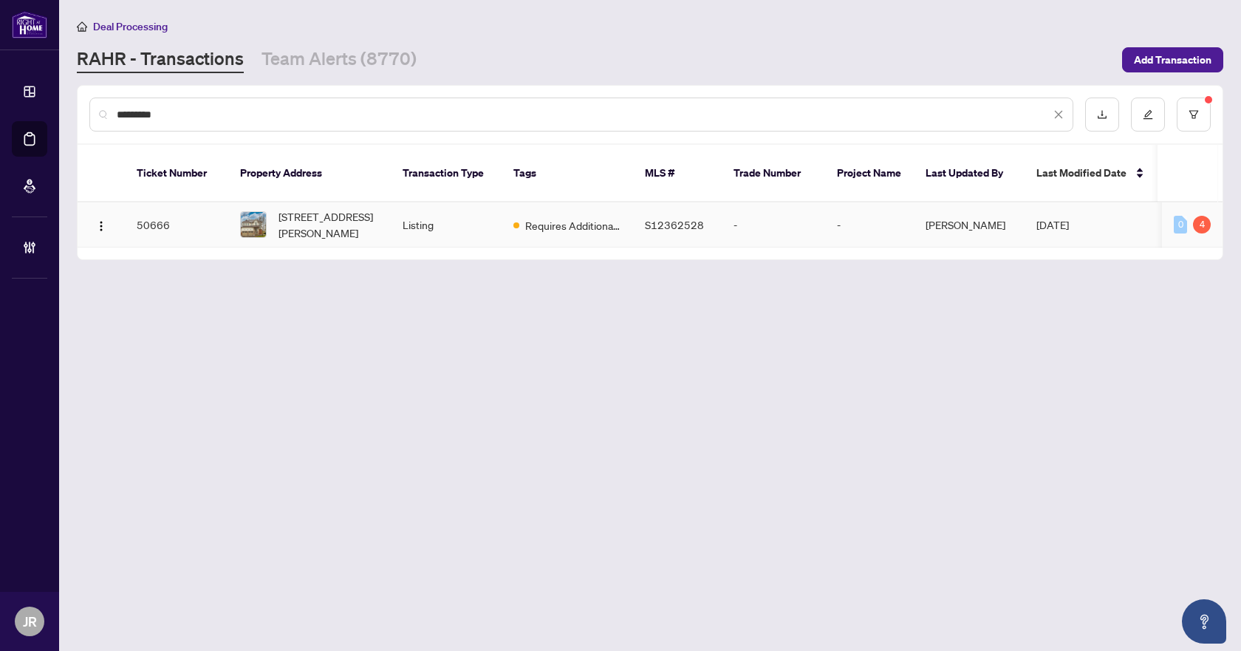
type input "*********"
click at [436, 212] on td "Listing" at bounding box center [446, 224] width 111 height 45
